Goal: Task Accomplishment & Management: Manage account settings

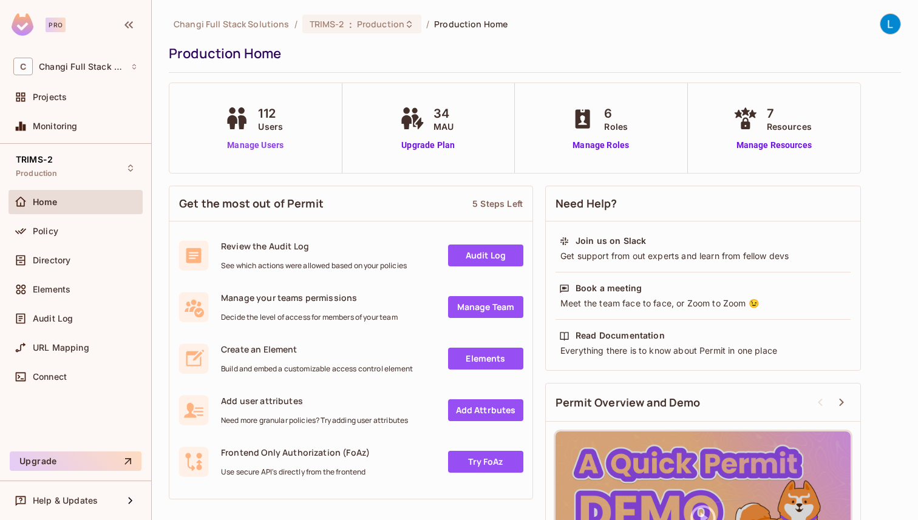
click at [240, 143] on link "Manage Users" at bounding box center [255, 145] width 67 height 13
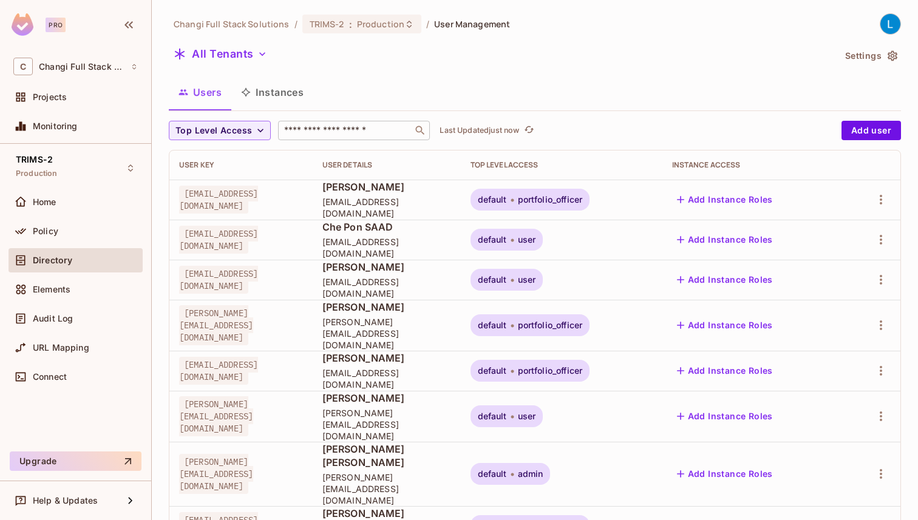
click at [303, 135] on input "text" at bounding box center [345, 130] width 127 height 12
type input "******"
